Goal: Transaction & Acquisition: Purchase product/service

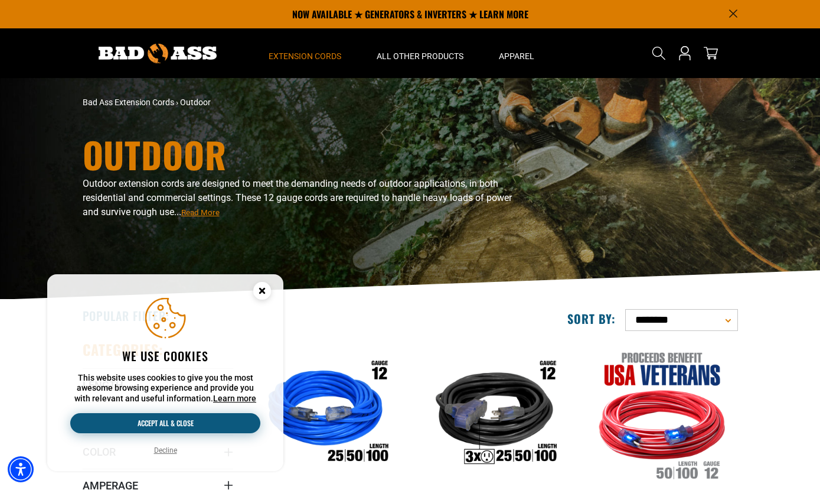
click at [146, 423] on button "Accept all & close" at bounding box center [165, 423] width 190 height 20
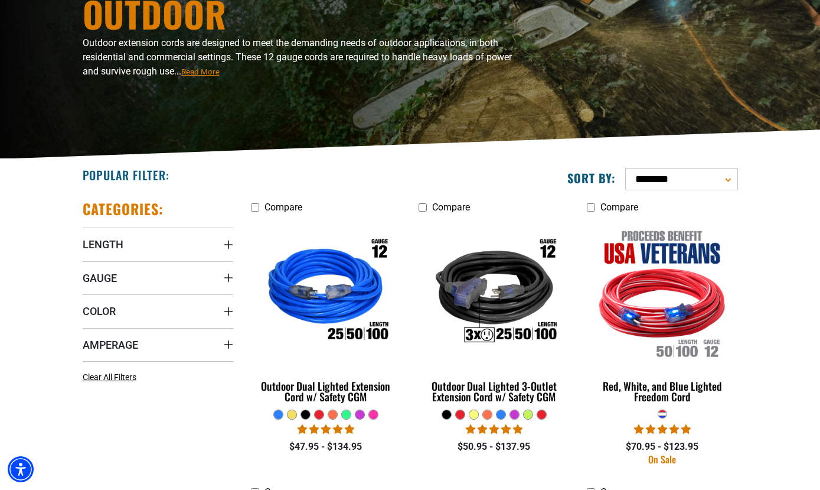
scroll to position [140, 0]
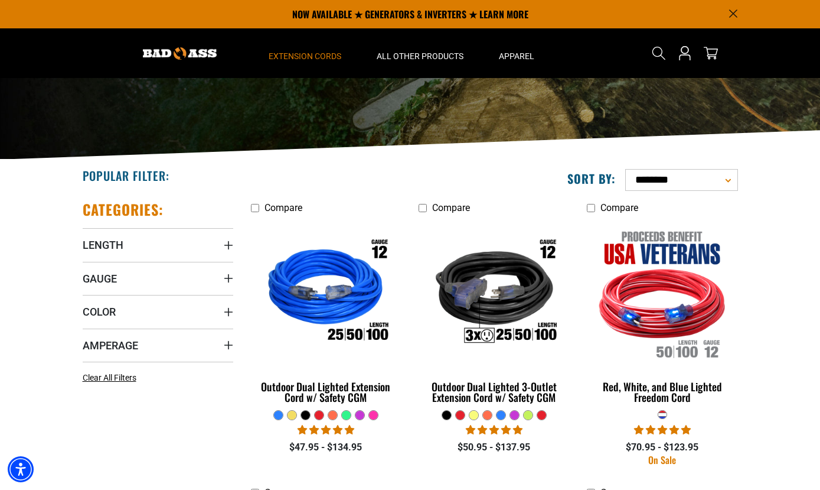
click at [495, 318] on img at bounding box center [494, 293] width 149 height 136
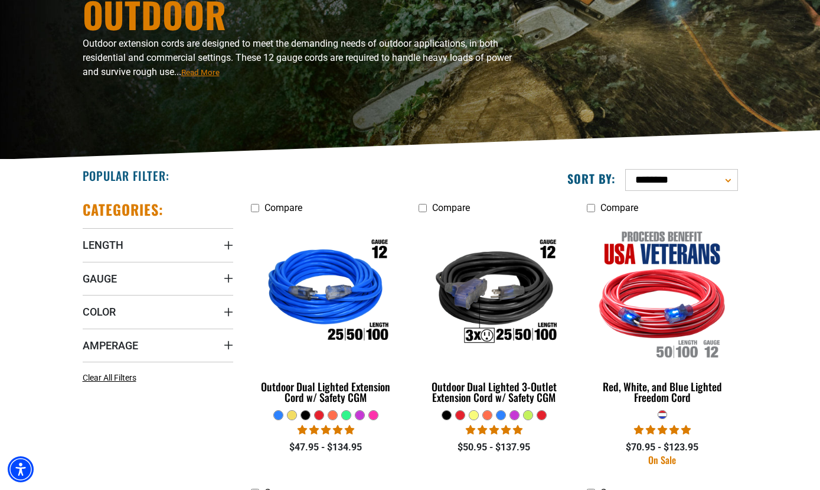
scroll to position [194, 0]
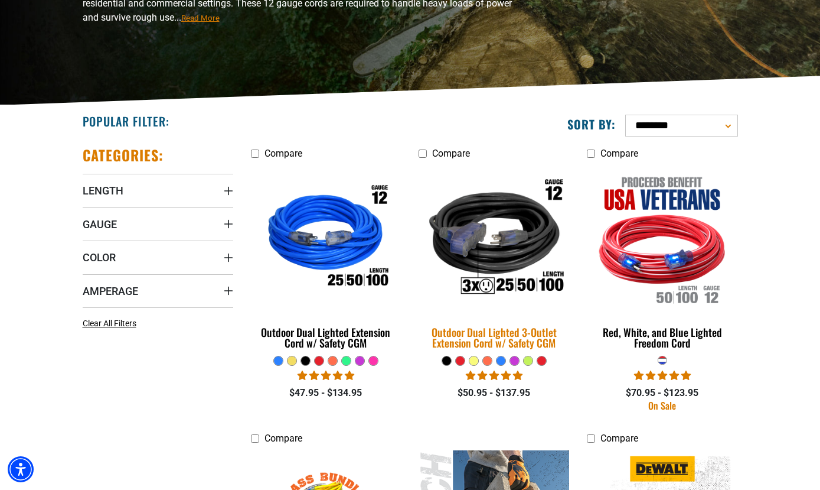
click at [506, 334] on div "Outdoor Dual Lighted 3-Outlet Extension Cord w/ Safety CGM" at bounding box center [494, 337] width 151 height 21
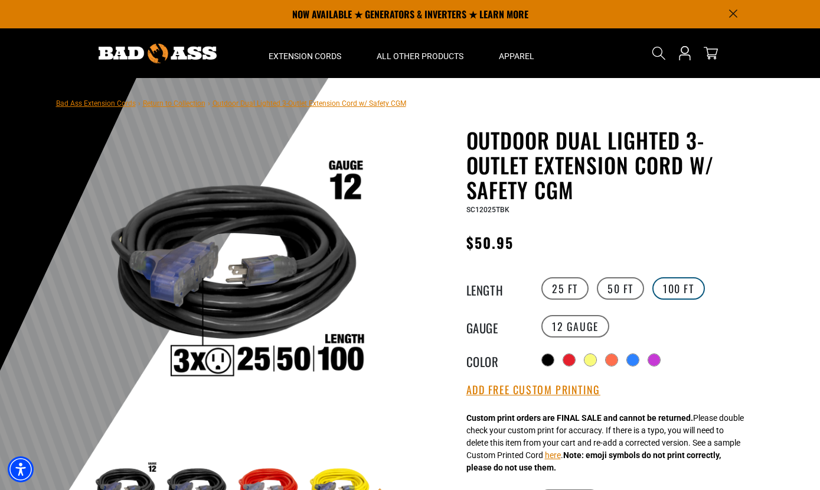
click at [677, 291] on label "100 FT" at bounding box center [679, 288] width 53 height 22
